Goal: Information Seeking & Learning: Check status

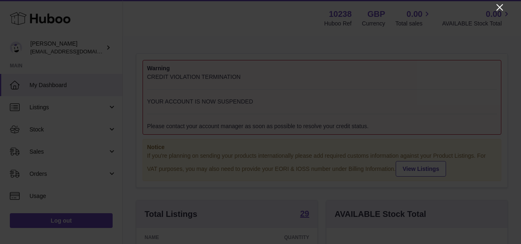
click at [500, 8] on icon "Close" at bounding box center [500, 7] width 7 height 7
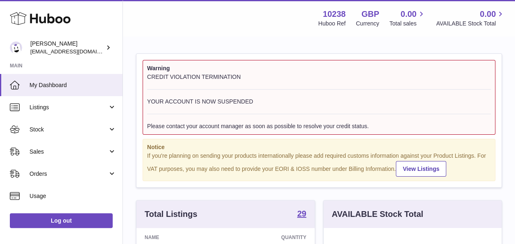
scroll to position [409834, 409783]
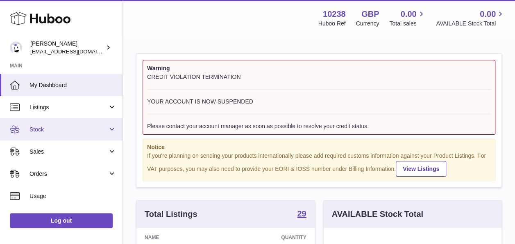
click at [84, 123] on link "Stock" at bounding box center [61, 129] width 123 height 22
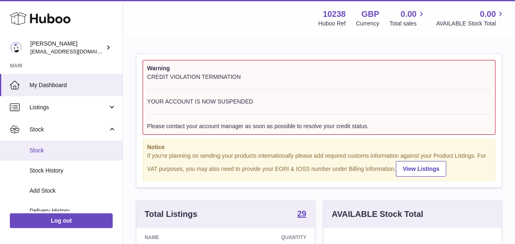
click at [56, 151] on span "Stock" at bounding box center [73, 150] width 87 height 8
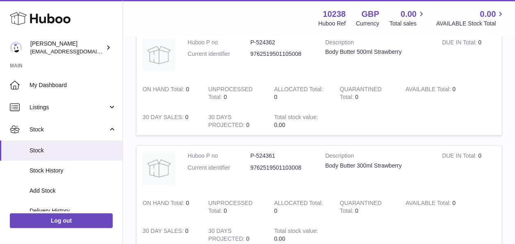
scroll to position [1120, 0]
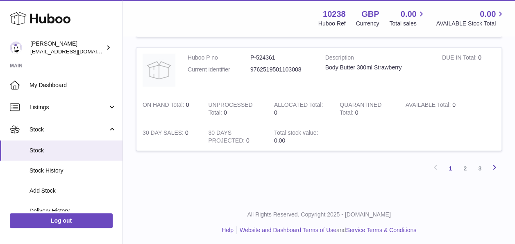
click at [495, 165] on icon at bounding box center [495, 167] width 10 height 10
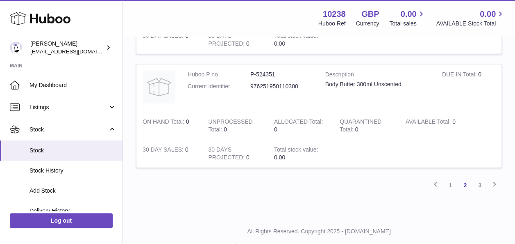
scroll to position [1120, 0]
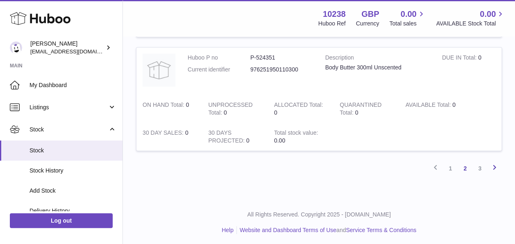
click at [494, 162] on icon at bounding box center [495, 167] width 10 height 10
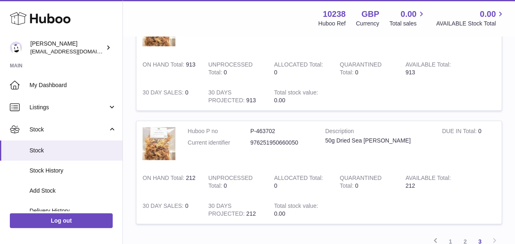
scroll to position [965, 0]
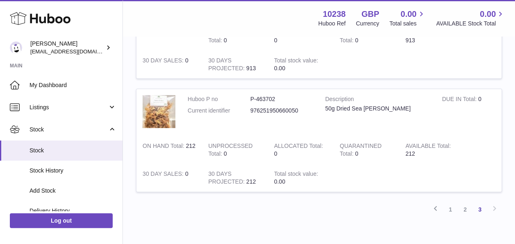
click at [494, 206] on div "Previous 1 2 3 Next" at bounding box center [319, 209] width 366 height 15
click at [448, 206] on link "1" at bounding box center [450, 209] width 15 height 15
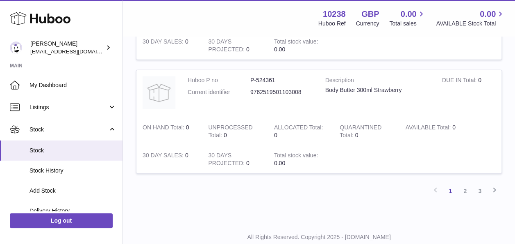
scroll to position [1120, 0]
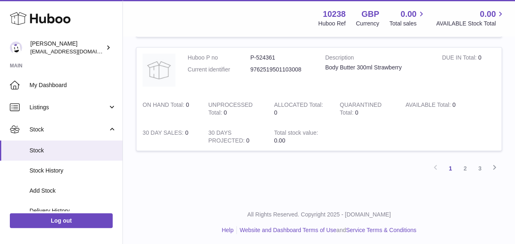
click at [464, 165] on link "2" at bounding box center [465, 168] width 15 height 15
click at [480, 165] on link "3" at bounding box center [480, 168] width 15 height 15
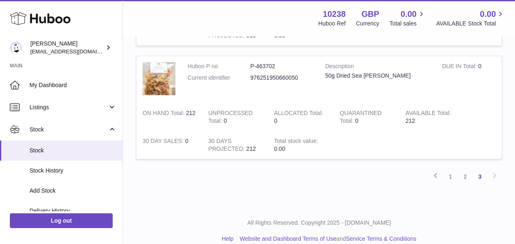
scroll to position [1006, 0]
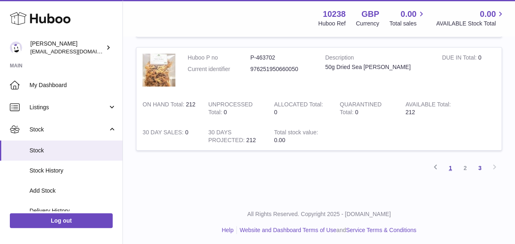
click at [452, 163] on link "1" at bounding box center [450, 167] width 15 height 15
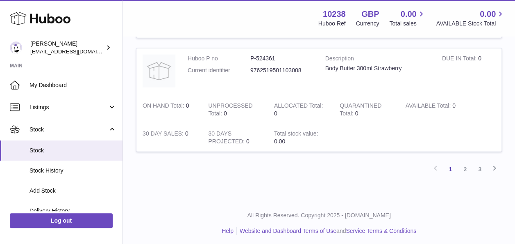
scroll to position [1120, 0]
click at [480, 170] on link "3" at bounding box center [480, 168] width 15 height 15
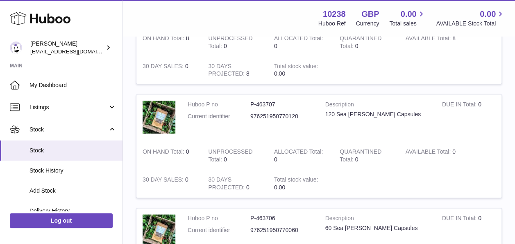
scroll to position [406, 0]
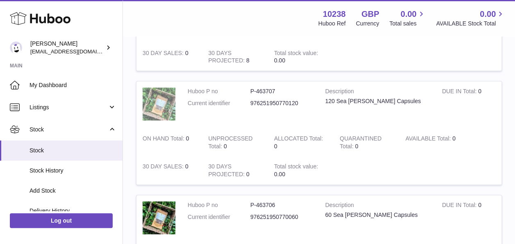
click at [156, 109] on img at bounding box center [159, 103] width 33 height 33
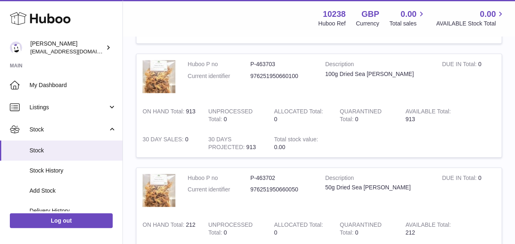
scroll to position [881, 0]
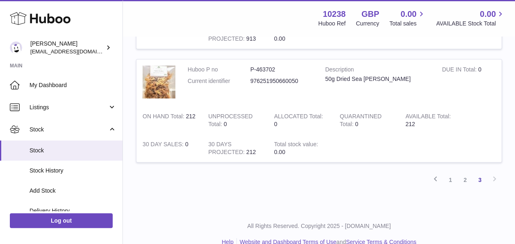
scroll to position [1006, 0]
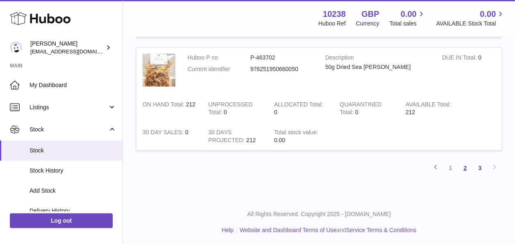
click at [465, 168] on link "2" at bounding box center [465, 167] width 15 height 15
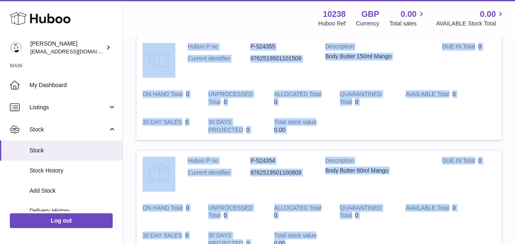
scroll to position [766, 0]
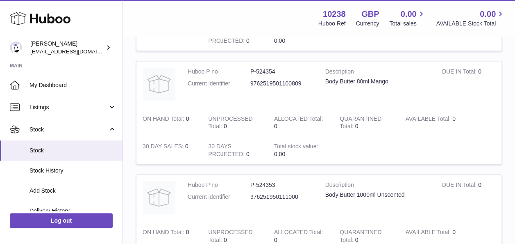
click at [352, 101] on td "Description Body Butter 80ml Mango" at bounding box center [377, 84] width 117 height 47
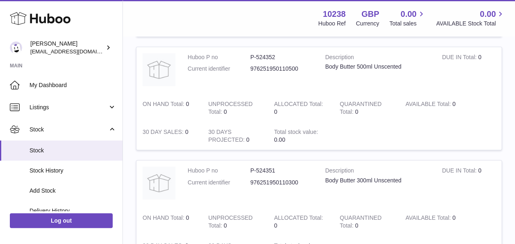
scroll to position [1053, 0]
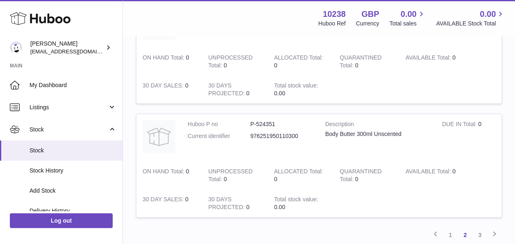
click at [453, 230] on link "1" at bounding box center [450, 234] width 15 height 15
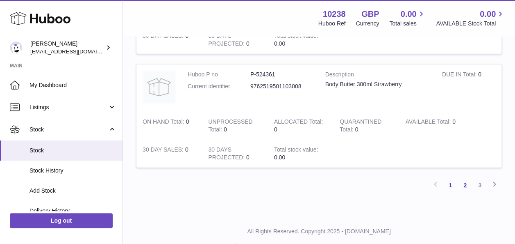
click at [464, 182] on link "2" at bounding box center [465, 185] width 15 height 15
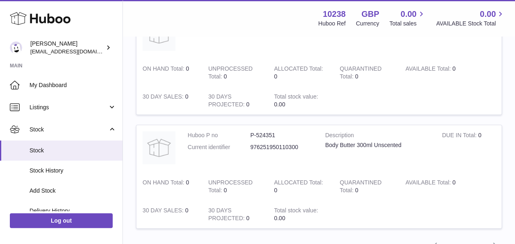
scroll to position [1103, 0]
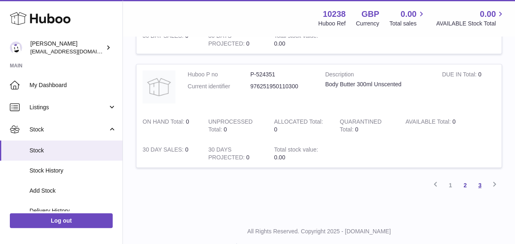
click at [483, 181] on link "3" at bounding box center [480, 185] width 15 height 15
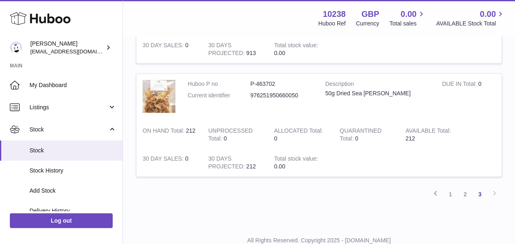
scroll to position [1006, 0]
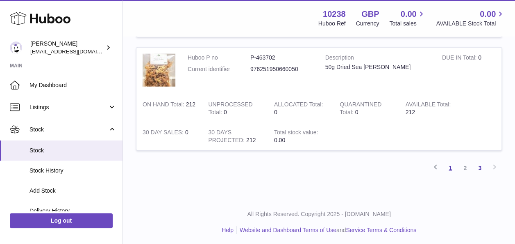
click at [452, 165] on link "1" at bounding box center [450, 167] width 15 height 15
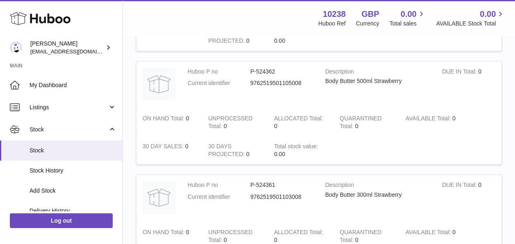
scroll to position [1062, 0]
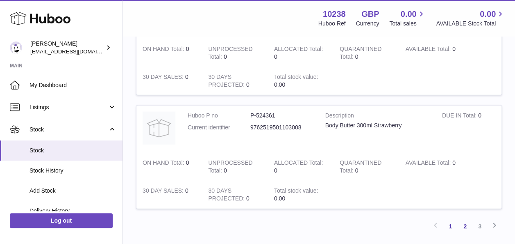
click at [466, 225] on link "2" at bounding box center [465, 226] width 15 height 15
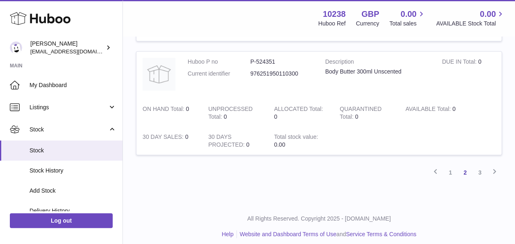
scroll to position [1120, 0]
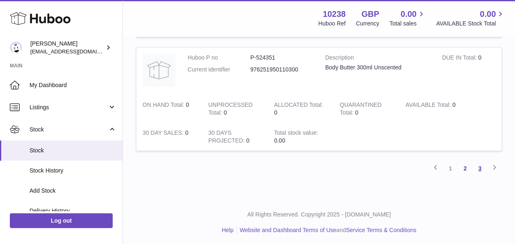
click at [480, 166] on link "3" at bounding box center [480, 168] width 15 height 15
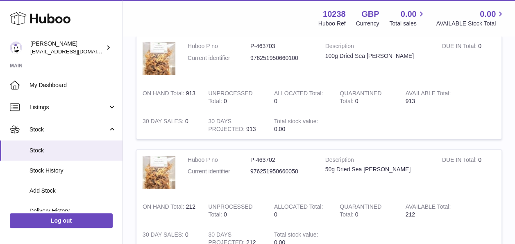
scroll to position [939, 0]
